Goal: Contribute content: Add original content to the website for others to see

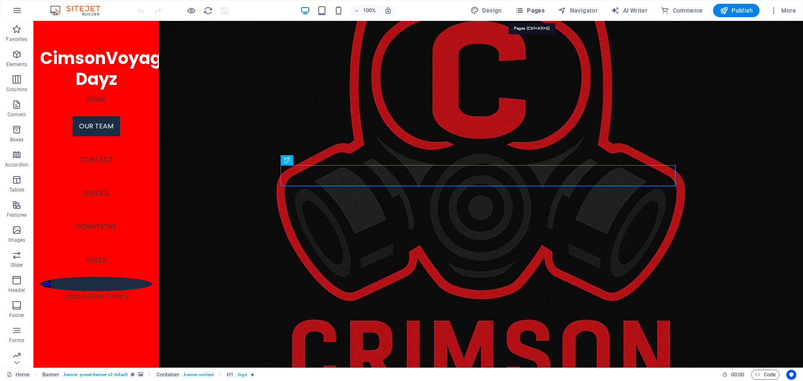
click at [524, 11] on icon "button" at bounding box center [519, 10] width 8 height 8
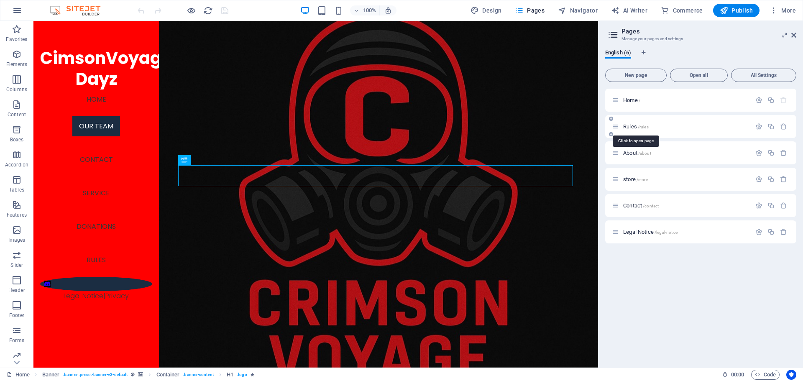
click at [624, 125] on span "Rules /rules" at bounding box center [636, 126] width 26 height 6
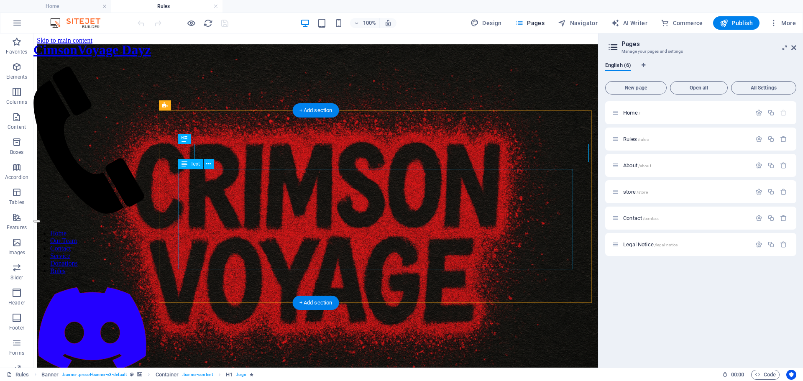
scroll to position [206, 0]
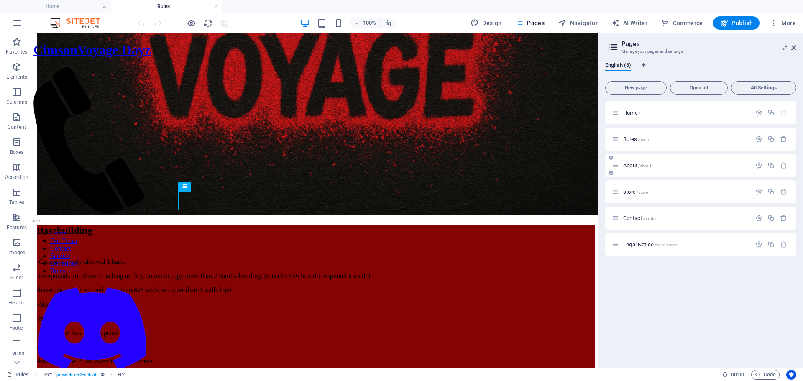
click at [633, 165] on span "About /about" at bounding box center [637, 165] width 28 height 6
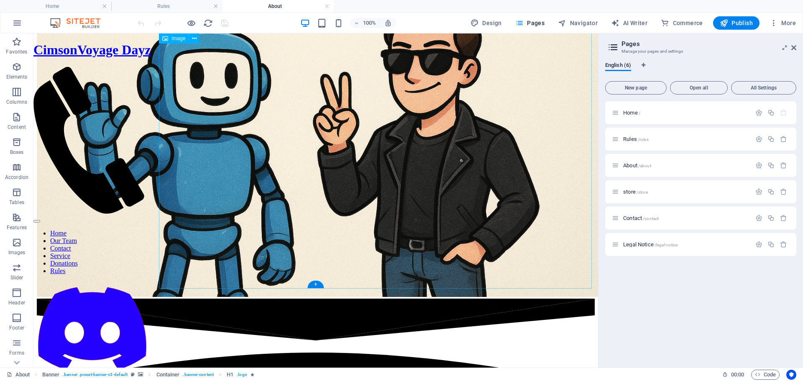
scroll to position [627, 0]
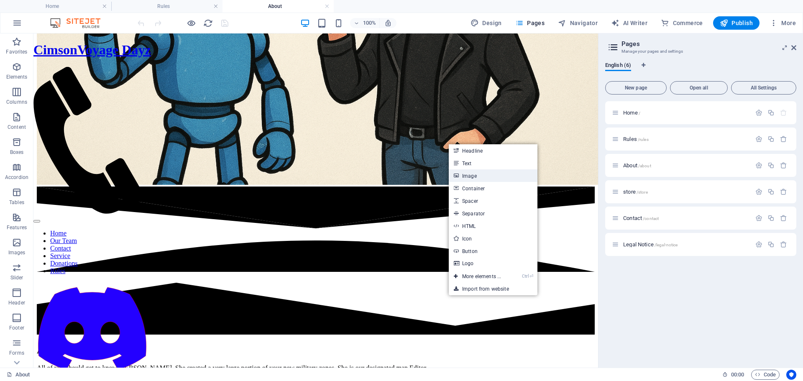
click at [471, 174] on link "Image" at bounding box center [493, 175] width 89 height 13
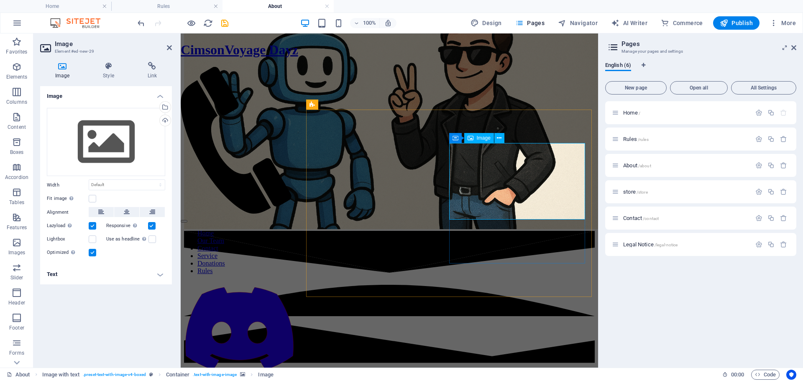
scroll to position [481, 0]
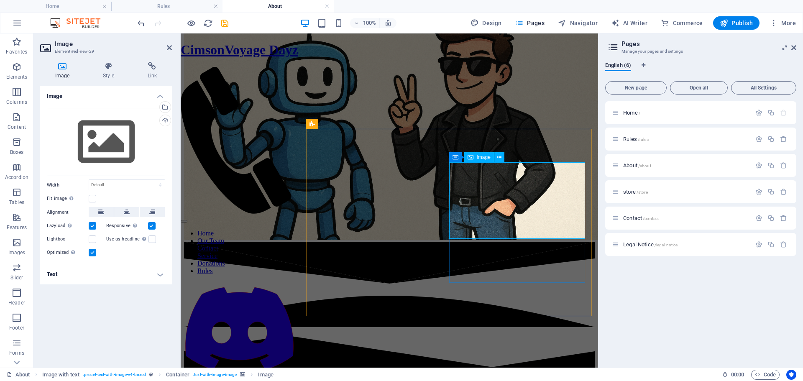
click at [478, 157] on span "Image" at bounding box center [484, 157] width 14 height 5
click at [495, 157] on button at bounding box center [499, 157] width 10 height 10
click at [138, 157] on div "Drag files here, click to choose files or select files from Files or our free s…" at bounding box center [106, 142] width 118 height 69
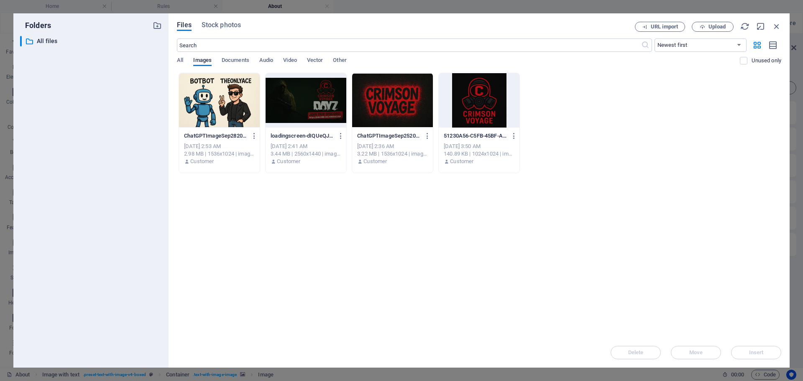
click at [184, 60] on div "All Images Documents Audio Video Vector Other" at bounding box center [458, 65] width 563 height 16
click at [182, 60] on span "All" at bounding box center [180, 61] width 6 height 12
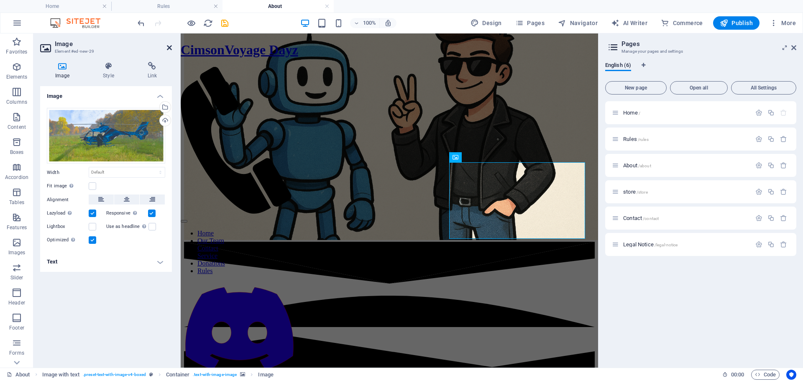
click at [169, 49] on icon at bounding box center [169, 47] width 5 height 7
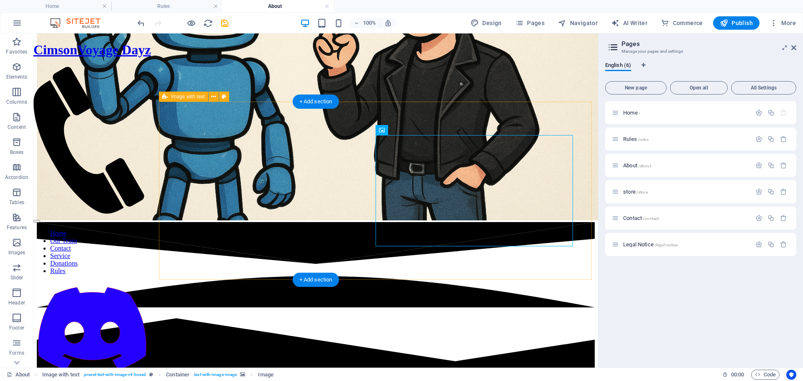
scroll to position [597, 0]
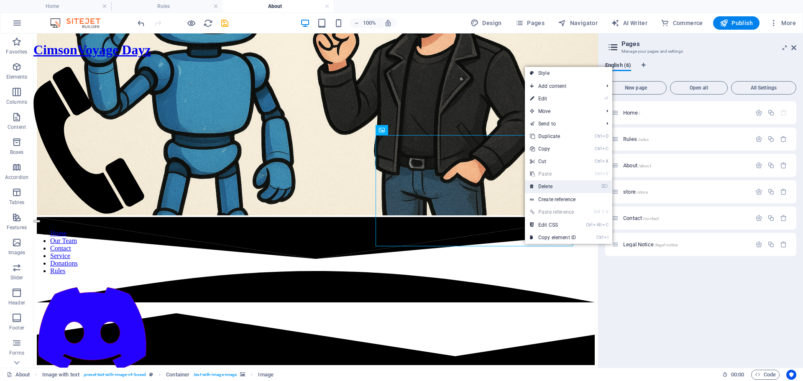
click at [547, 187] on link "⌦ Delete" at bounding box center [553, 186] width 56 height 13
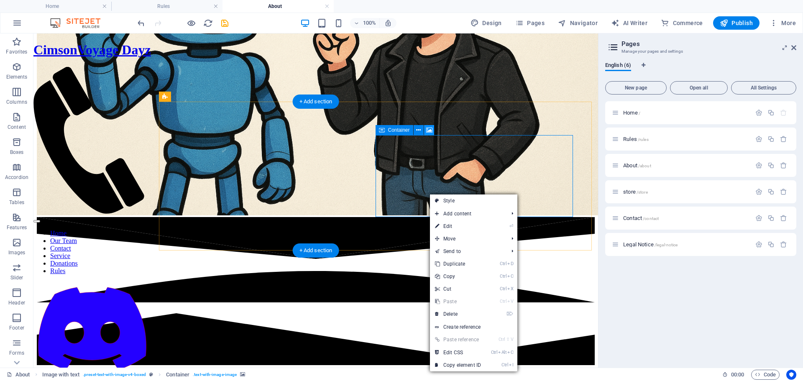
click at [428, 131] on icon at bounding box center [429, 130] width 6 height 9
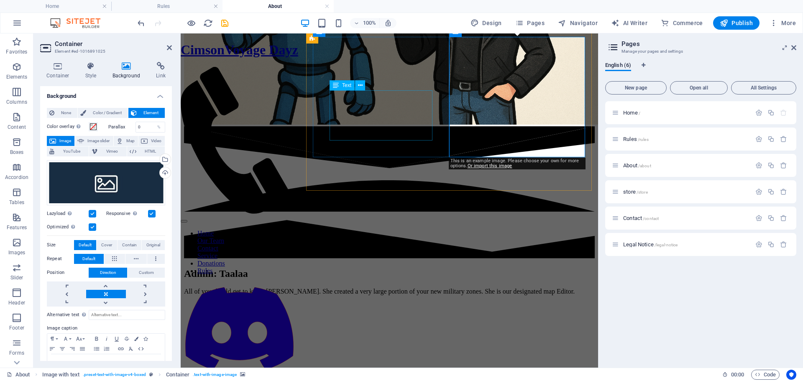
scroll to position [607, 0]
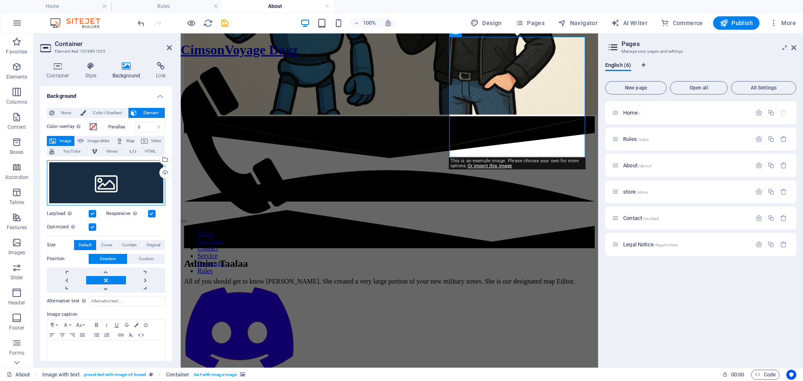
click at [120, 168] on div "Drag files here, click to choose files or select files from Files or our free s…" at bounding box center [106, 182] width 118 height 45
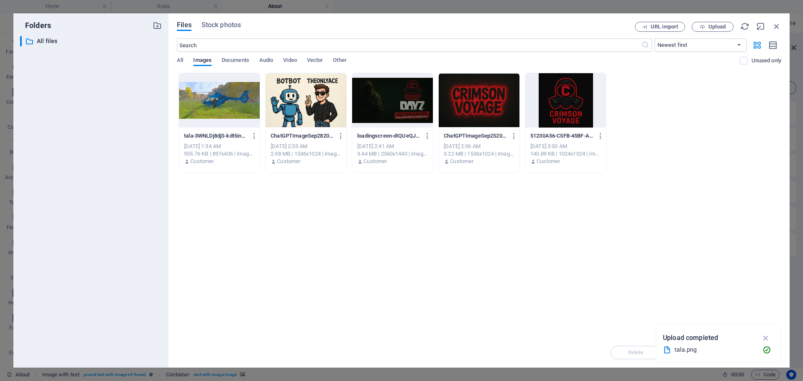
click at [233, 108] on div at bounding box center [219, 100] width 81 height 54
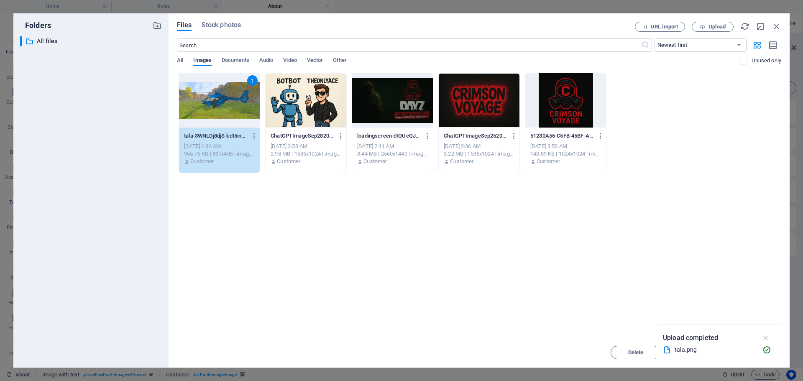
click at [765, 338] on icon "button" at bounding box center [766, 337] width 10 height 9
click at [743, 354] on span "Insert" at bounding box center [757, 352] width 44 height 5
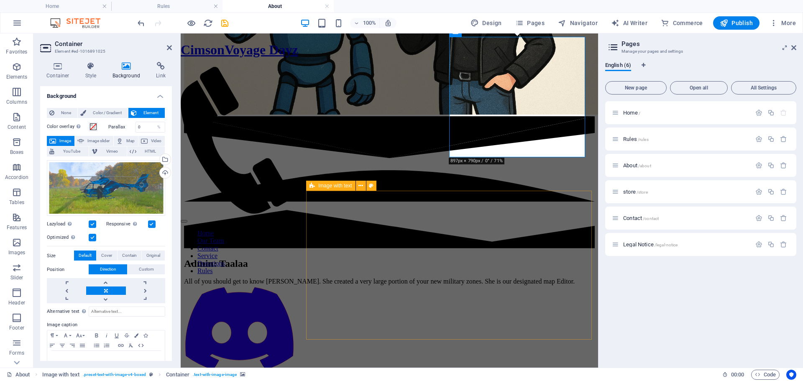
click at [420, 258] on div "Admin: Taalaa All of you should get to know [PERSON_NAME]. She created a very l…" at bounding box center [389, 365] width 411 height 214
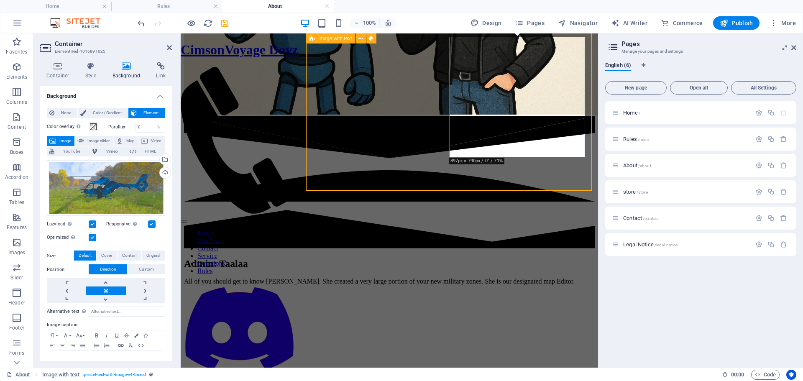
scroll to position [597, 0]
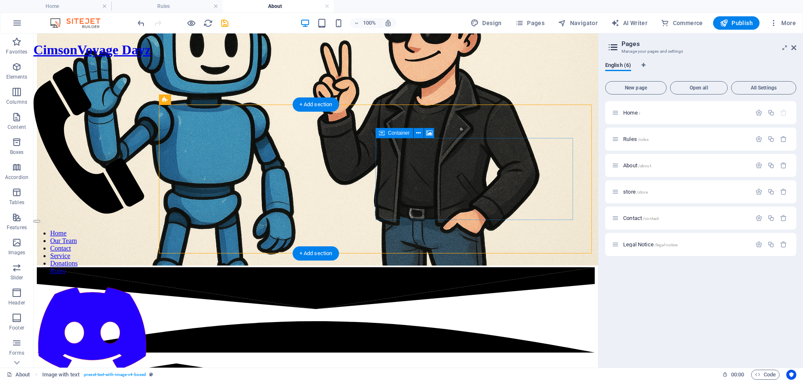
scroll to position [513, 0]
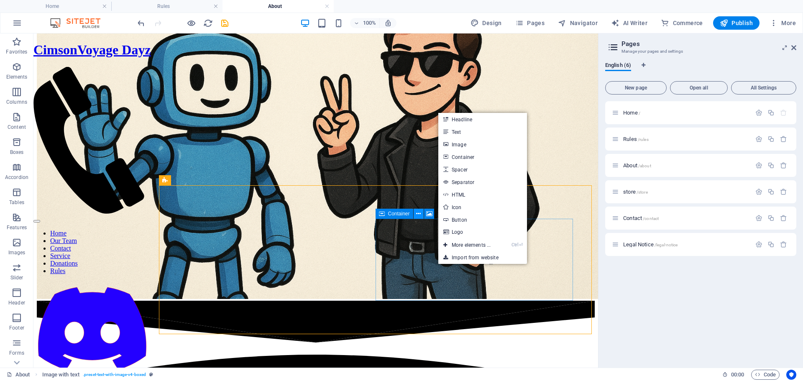
click at [419, 215] on icon at bounding box center [418, 214] width 5 height 9
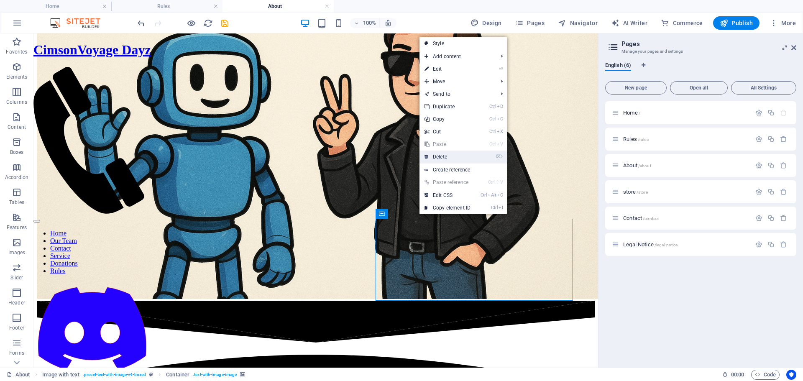
click at [441, 154] on link "⌦ Delete" at bounding box center [448, 157] width 56 height 13
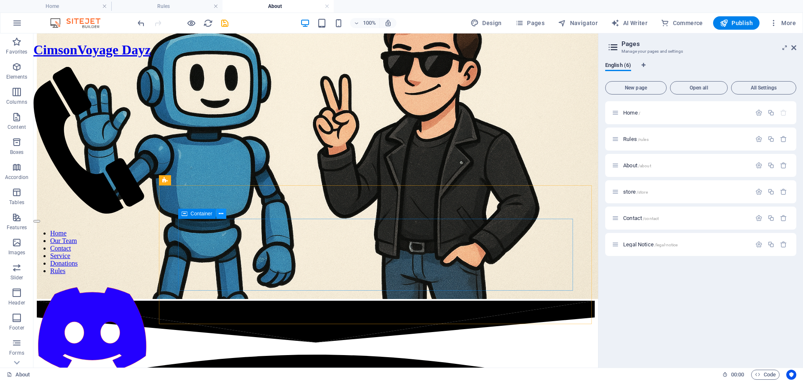
click at [221, 215] on icon at bounding box center [221, 214] width 5 height 9
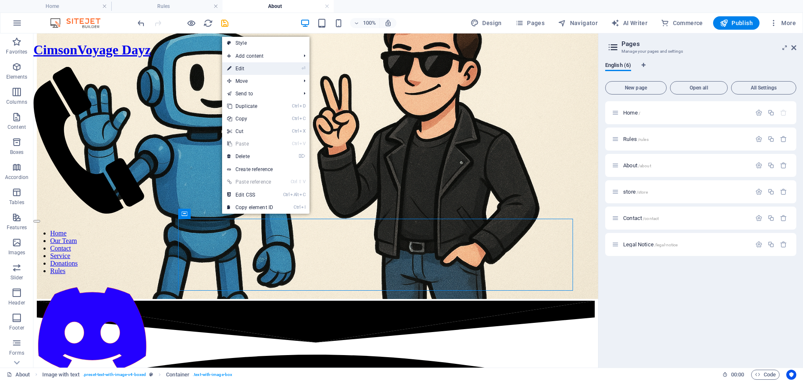
click at [243, 68] on link "⏎ Edit" at bounding box center [250, 68] width 56 height 13
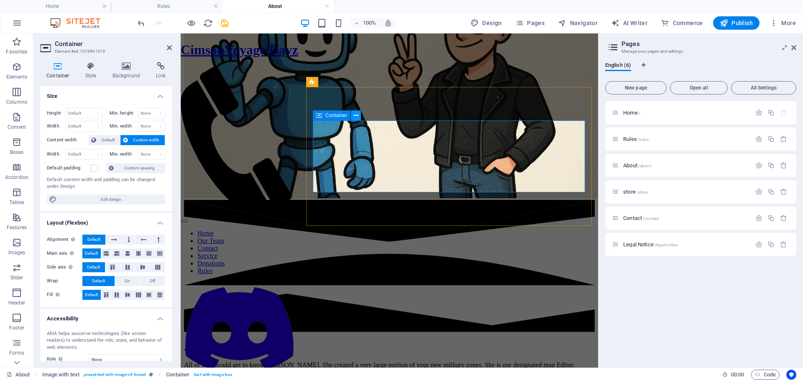
click at [354, 116] on icon at bounding box center [356, 115] width 5 height 9
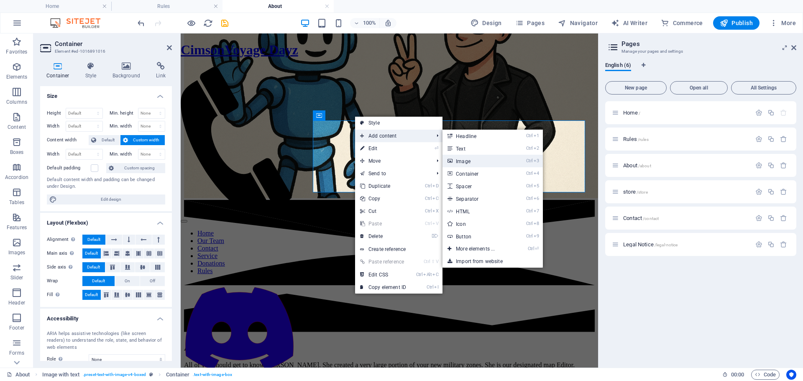
click at [476, 164] on link "Ctrl 3 Image" at bounding box center [477, 161] width 69 height 13
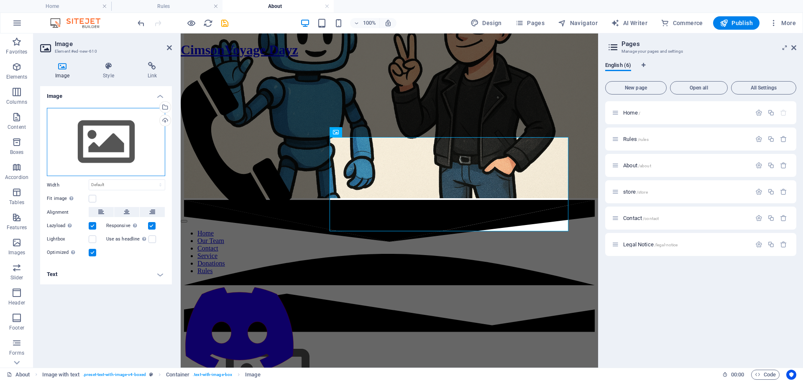
click at [133, 160] on div "Drag files here, click to choose files or select files from Files or our free s…" at bounding box center [106, 142] width 118 height 69
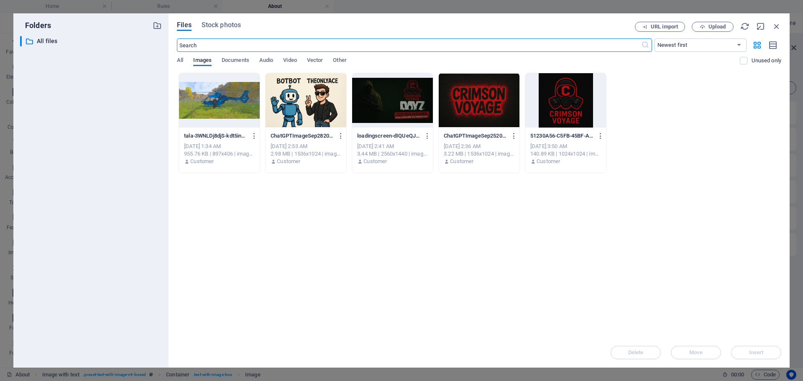
click at [241, 106] on div at bounding box center [219, 100] width 81 height 54
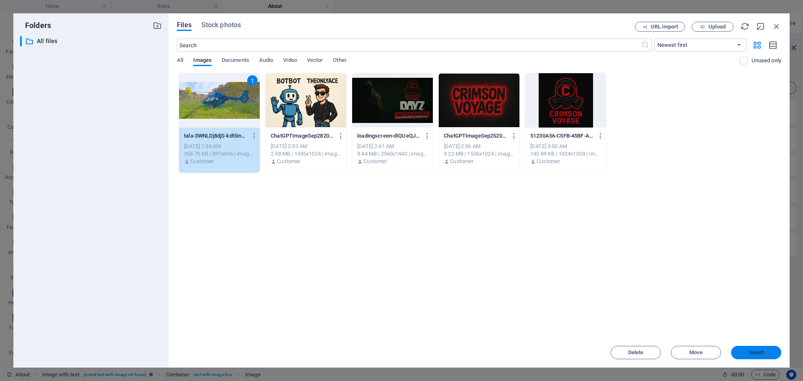
click at [745, 350] on button "Insert" at bounding box center [756, 352] width 50 height 13
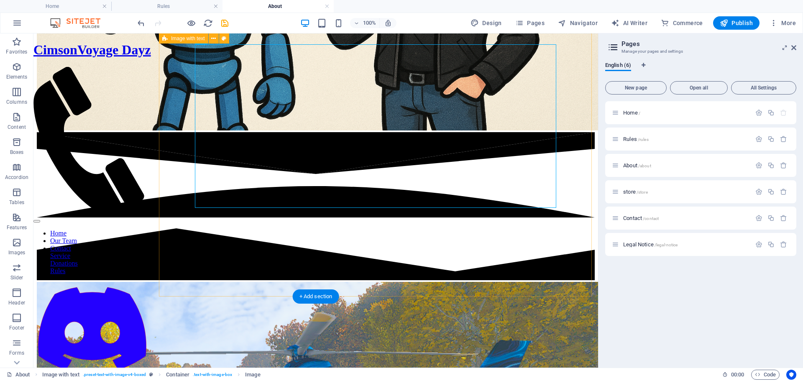
scroll to position [722, 0]
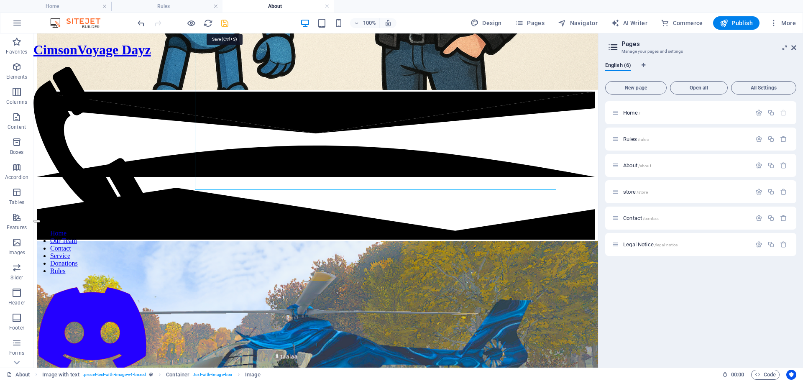
click at [220, 21] on icon "save" at bounding box center [225, 23] width 10 height 10
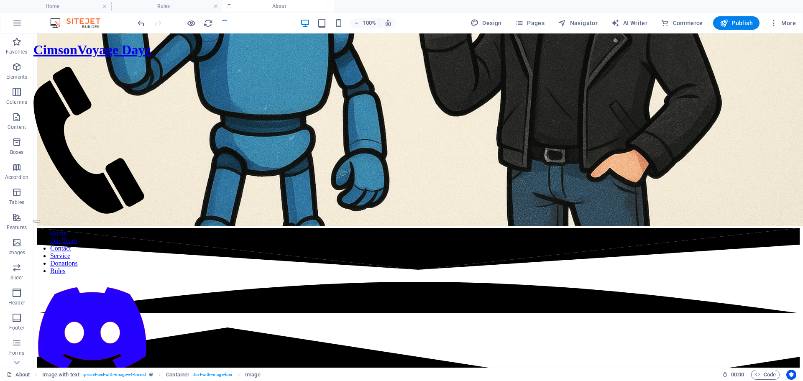
scroll to position [859, 0]
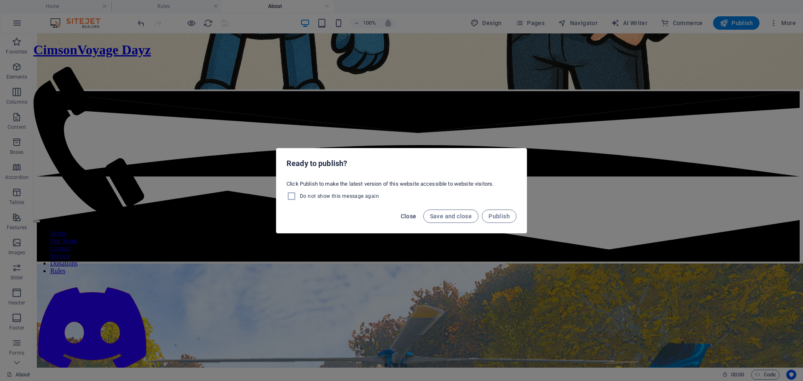
click at [411, 215] on span "Close" at bounding box center [409, 216] width 16 height 7
